Goal: Obtain resource: Download file/media

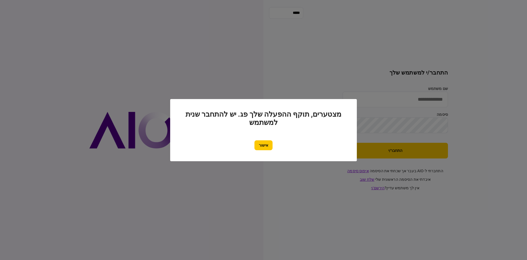
type input "********"
click at [257, 143] on button "אישור" at bounding box center [264, 145] width 18 height 10
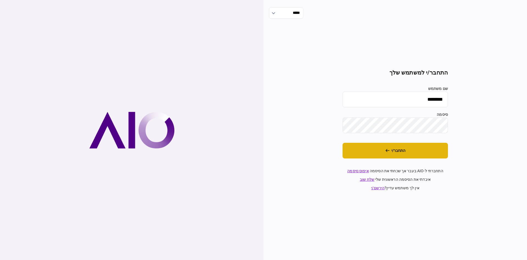
click at [383, 150] on button "התחבר/י" at bounding box center [395, 151] width 105 height 16
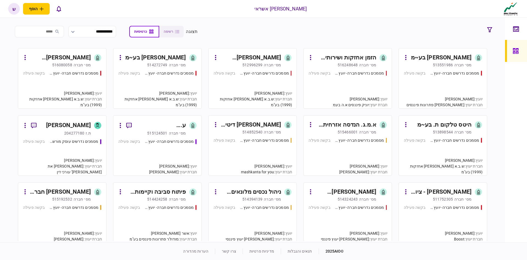
click at [276, 126] on div "[PERSON_NAME] דיטייל סנטר בע~מ" at bounding box center [251, 124] width 62 height 9
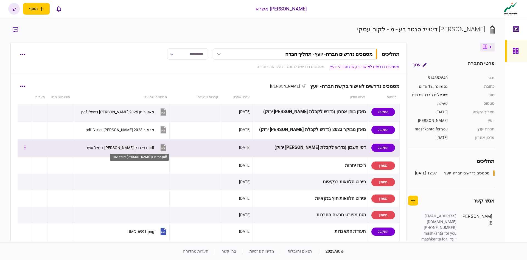
click at [143, 147] on div "‎⁨דפי בנק [PERSON_NAME] דיטייל עוש ⁩.pdf" at bounding box center [120, 147] width 68 height 4
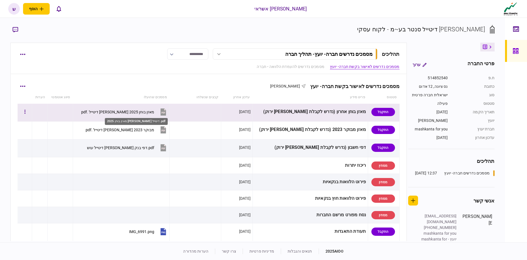
click at [138, 112] on div "מאזן בוחן 2025 [PERSON_NAME] דיטייל .pdf" at bounding box center [117, 112] width 73 height 4
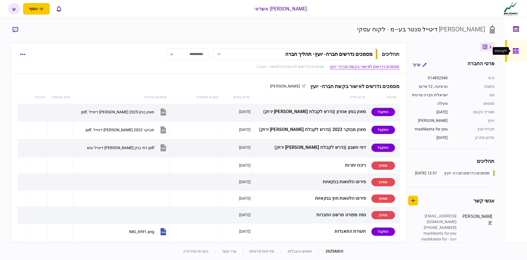
drag, startPoint x: 520, startPoint y: 48, endPoint x: 339, endPoint y: 3, distance: 186.6
click at [520, 48] on div at bounding box center [517, 51] width 9 height 22
